Goal: Task Accomplishment & Management: Use online tool/utility

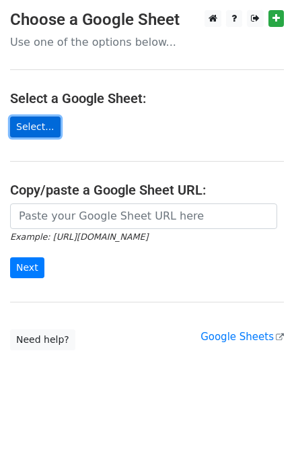
click at [39, 123] on link "Select..." at bounding box center [35, 127] width 51 height 21
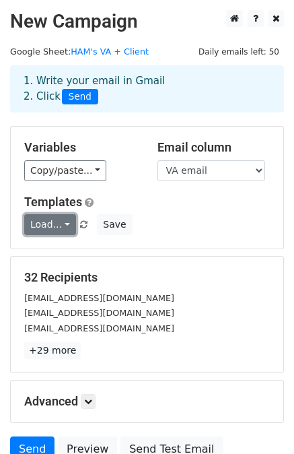
click at [62, 226] on link "Load..." at bounding box center [50, 224] width 52 height 21
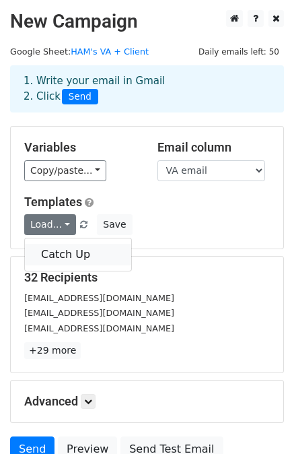
click at [65, 251] on link "Catch Up" at bounding box center [78, 255] width 106 height 22
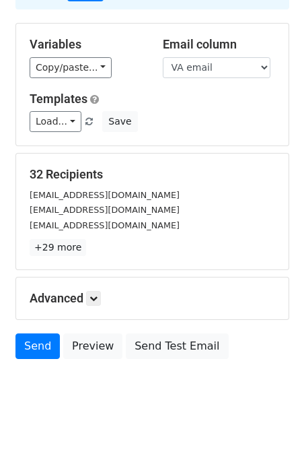
scroll to position [121, 0]
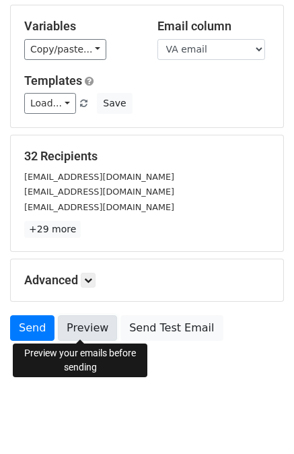
click at [89, 333] on link "Preview" at bounding box center [87, 328] width 59 height 26
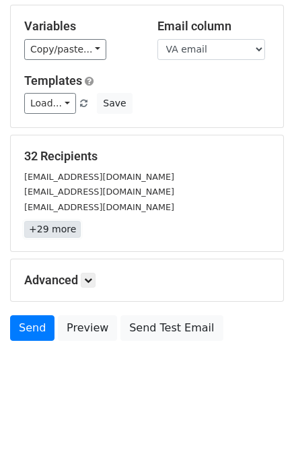
click at [53, 224] on link "+29 more" at bounding box center [52, 229] width 57 height 17
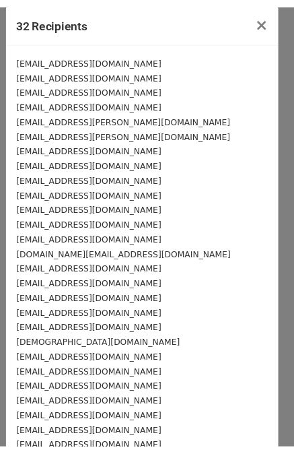
scroll to position [0, 0]
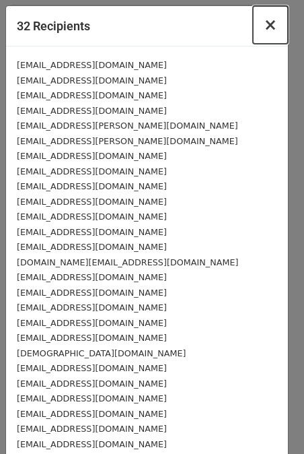
click at [264, 28] on span "×" at bounding box center [270, 24] width 13 height 19
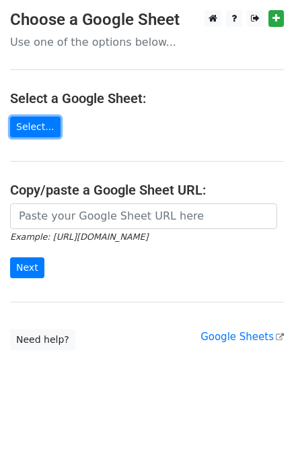
click at [38, 127] on link "Select..." at bounding box center [35, 127] width 51 height 21
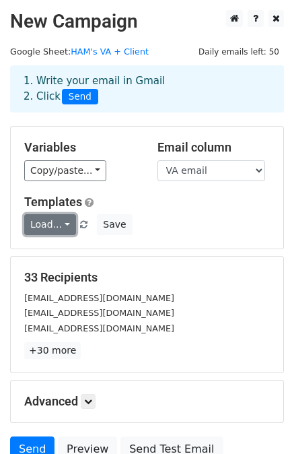
click at [60, 224] on link "Load..." at bounding box center [50, 224] width 52 height 21
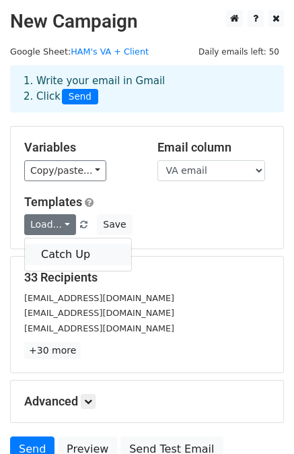
click at [70, 251] on link "Catch Up" at bounding box center [78, 255] width 106 height 22
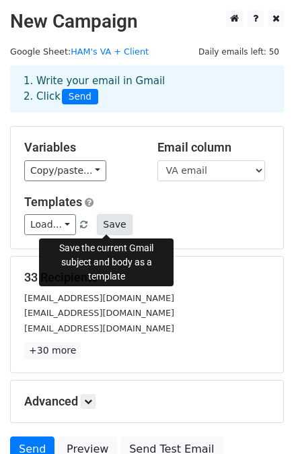
click at [107, 224] on button "Save" at bounding box center [114, 224] width 35 height 21
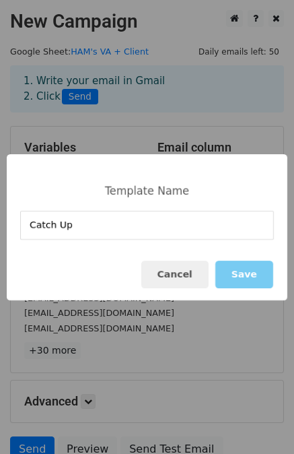
type input "Catch Up"
click at [254, 286] on button "Save" at bounding box center [245, 275] width 58 height 28
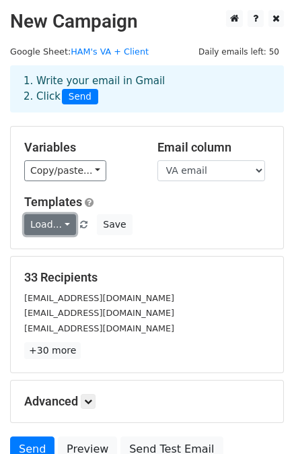
click at [62, 222] on link "Load..." at bounding box center [50, 224] width 52 height 21
click at [181, 273] on h5 "33 Recipients" at bounding box center [147, 277] width 246 height 15
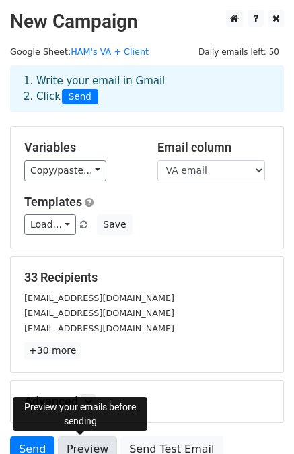
click at [93, 443] on link "Preview" at bounding box center [87, 450] width 59 height 26
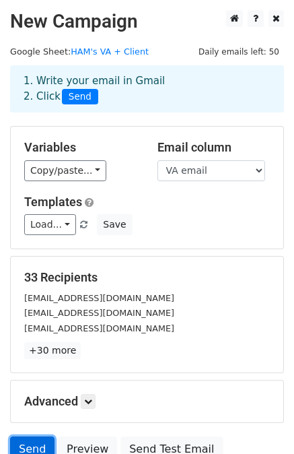
click at [27, 445] on link "Send" at bounding box center [32, 450] width 44 height 26
